Goal: Information Seeking & Learning: Learn about a topic

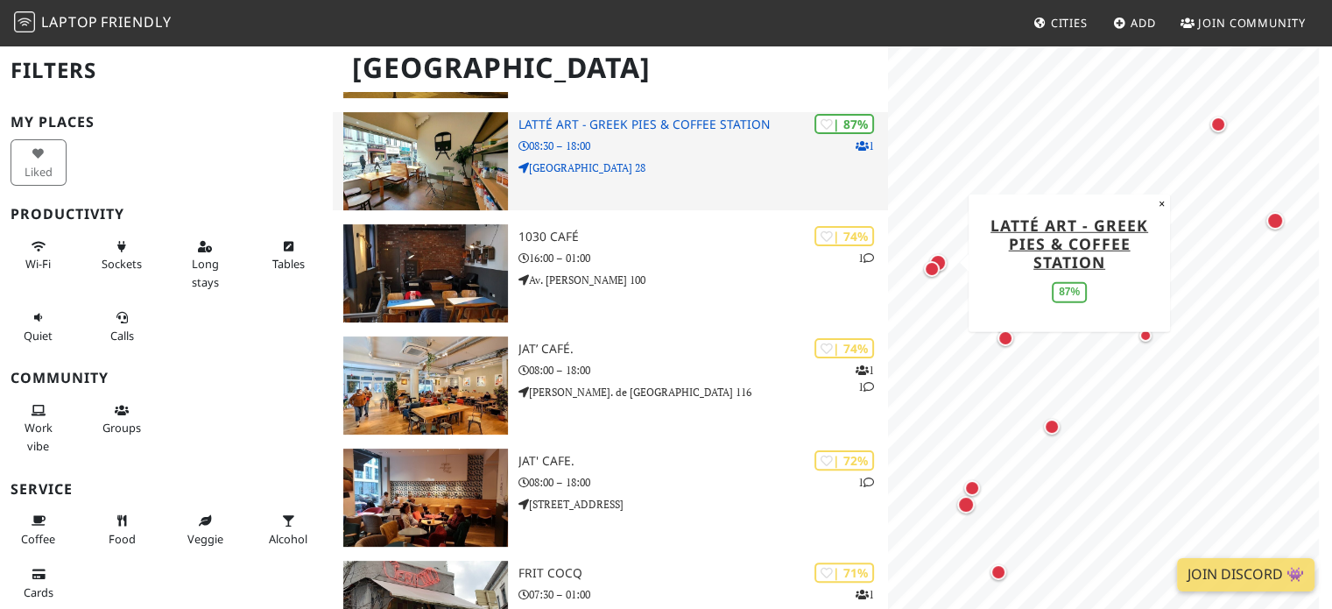
scroll to position [374, 0]
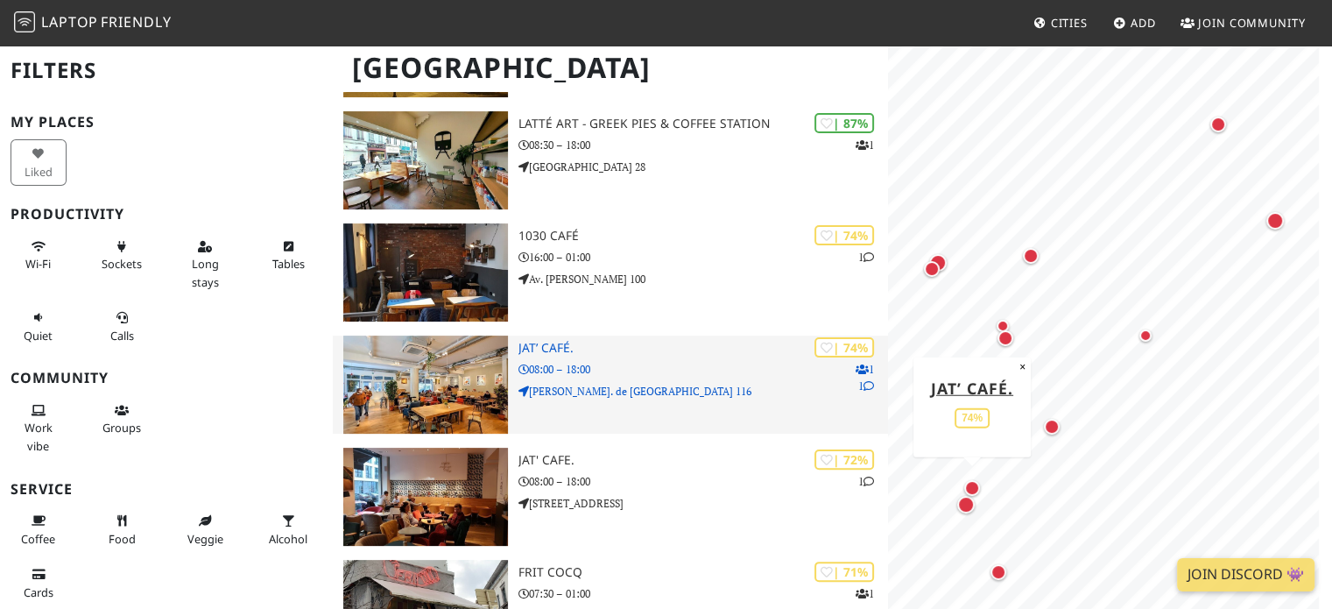
click at [618, 341] on h3 "JAT’ Café." at bounding box center [704, 348] width 371 height 15
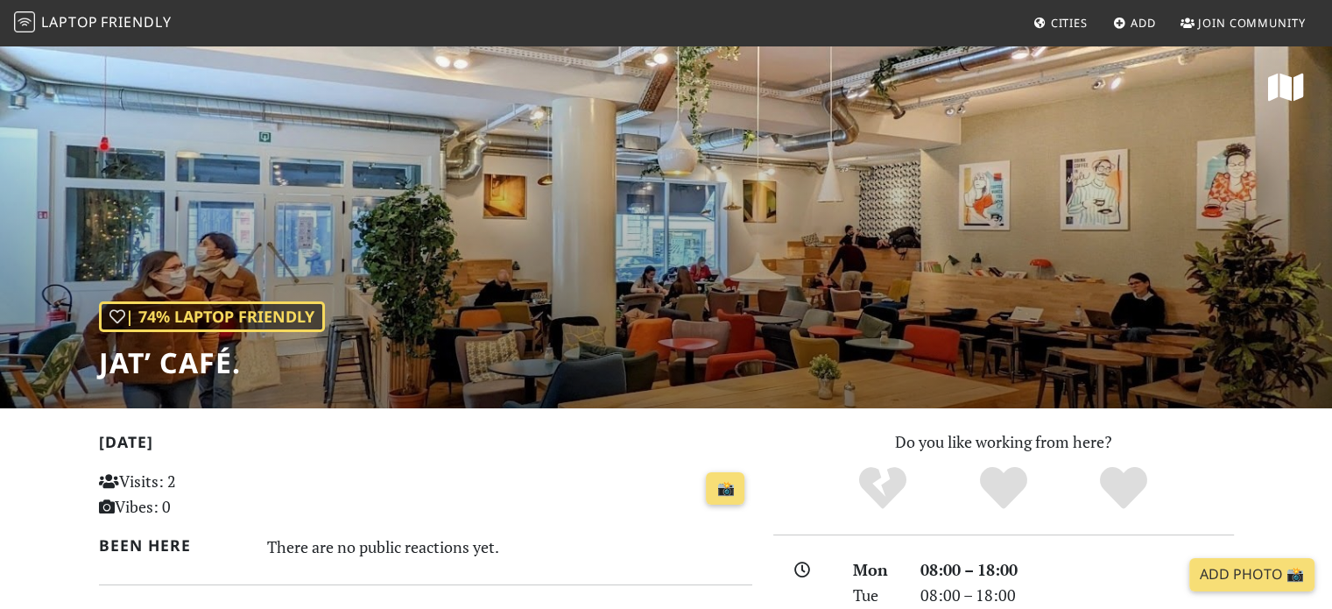
click at [598, 227] on div "| 74% Laptop Friendly JAT’ Café." at bounding box center [666, 226] width 1332 height 364
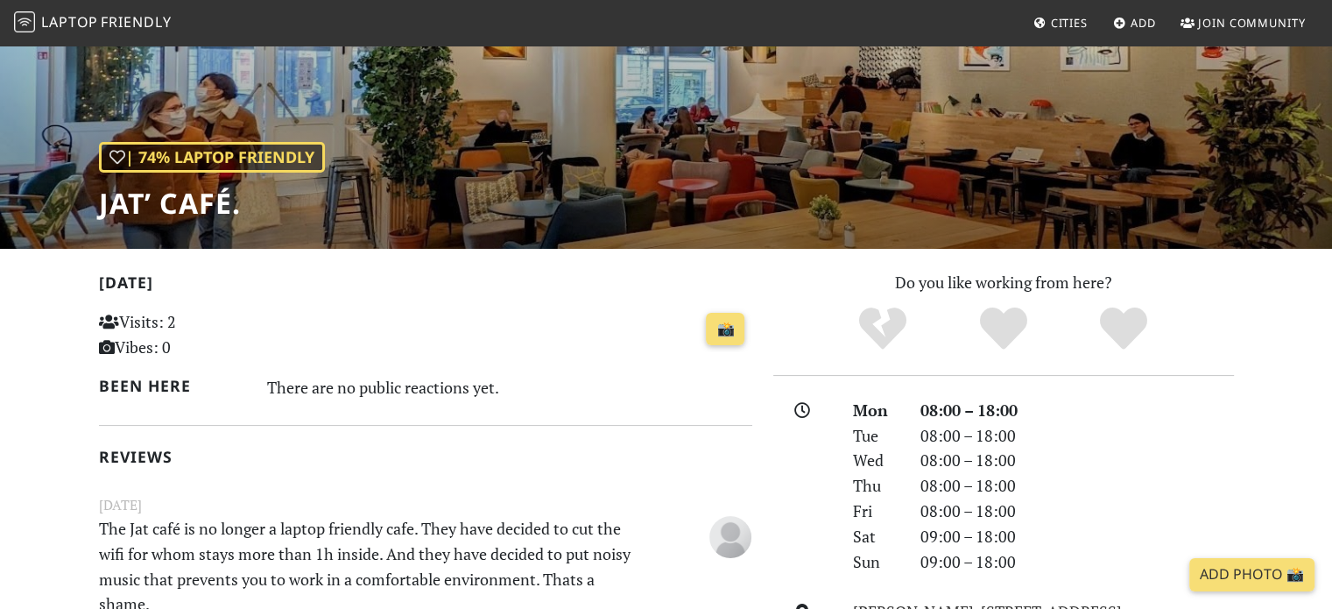
scroll to position [647, 0]
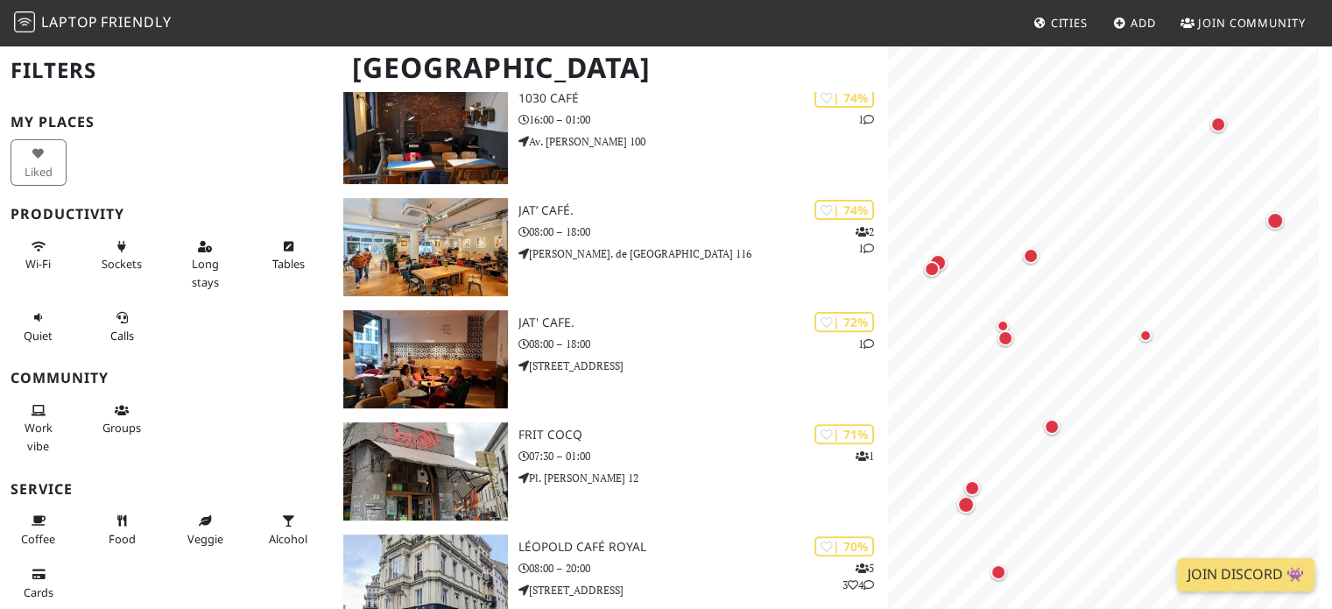
scroll to position [471, 0]
